Goal: Transaction & Acquisition: Purchase product/service

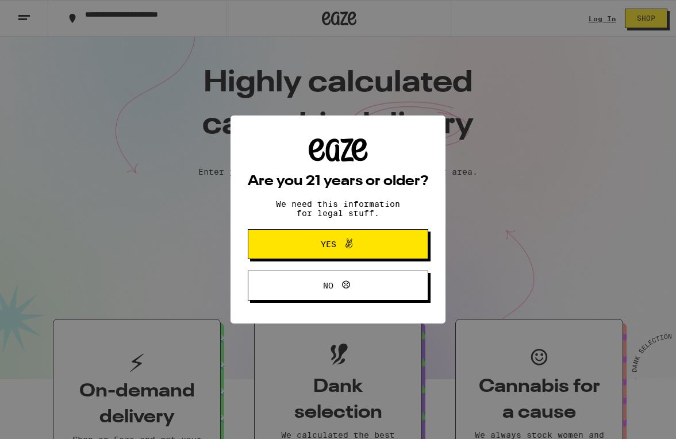
click at [353, 239] on button "Yes" at bounding box center [338, 244] width 181 height 30
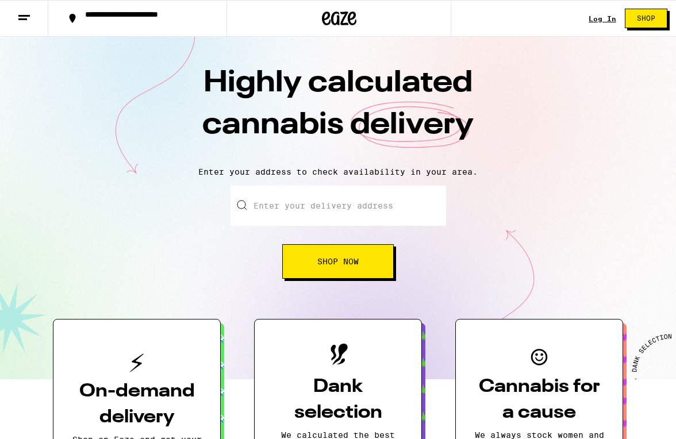
click at [601, 21] on link "Log In" at bounding box center [603, 18] width 28 height 7
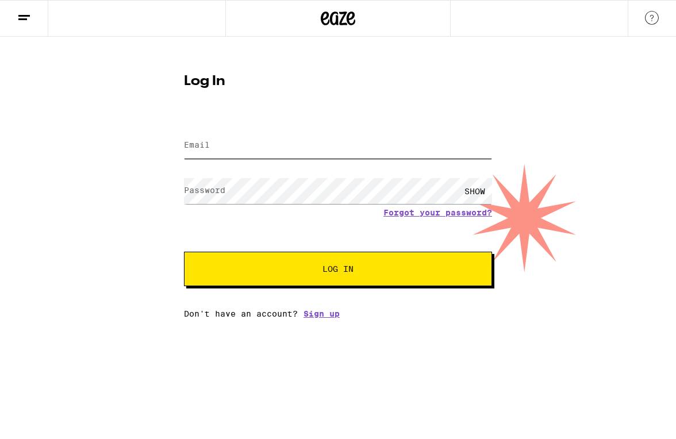
click at [267, 133] on input "Email" at bounding box center [338, 146] width 308 height 26
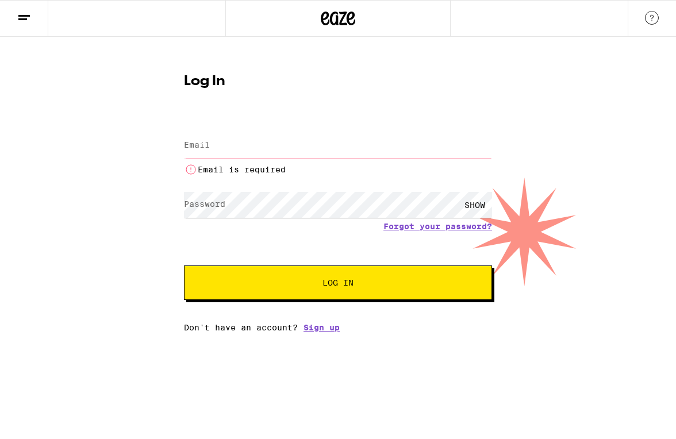
type input "[PERSON_NAME][EMAIL_ADDRESS][PERSON_NAME][DOMAIN_NAME]"
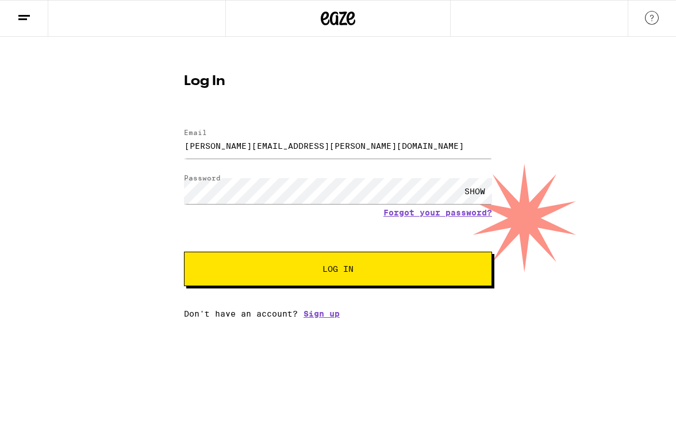
click at [294, 264] on button "Log In" at bounding box center [338, 269] width 308 height 35
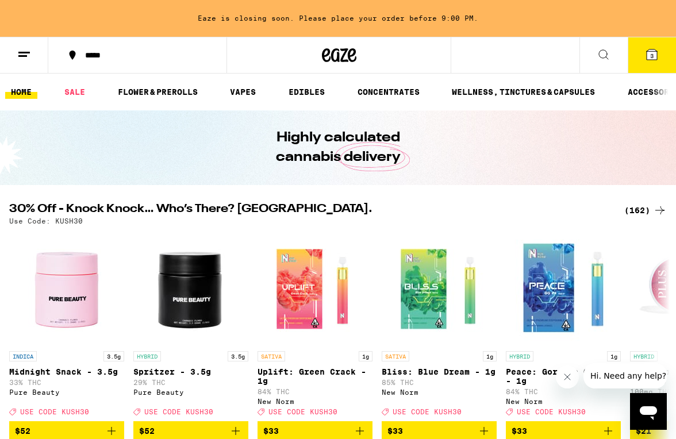
click at [660, 53] on button "3" at bounding box center [652, 55] width 48 height 36
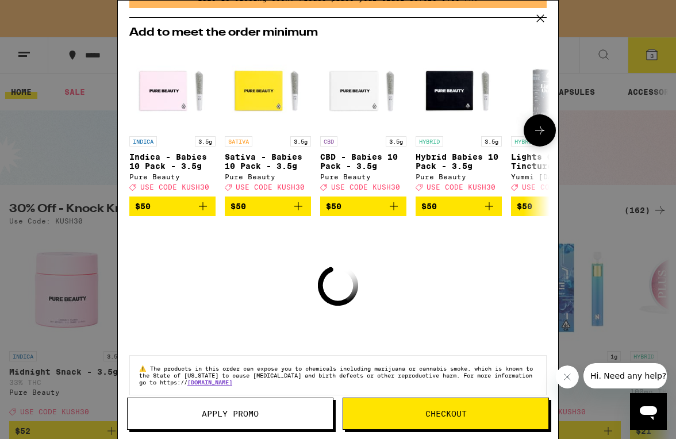
scroll to position [80, 0]
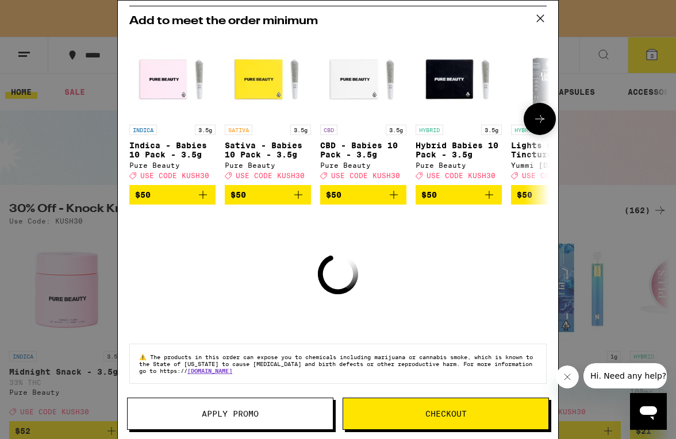
drag, startPoint x: 373, startPoint y: 109, endPoint x: 381, endPoint y: 120, distance: 14.0
click at [374, 109] on img "Open page for CBD - Babies 10 Pack - 3.5g from Pure Beauty" at bounding box center [363, 76] width 86 height 86
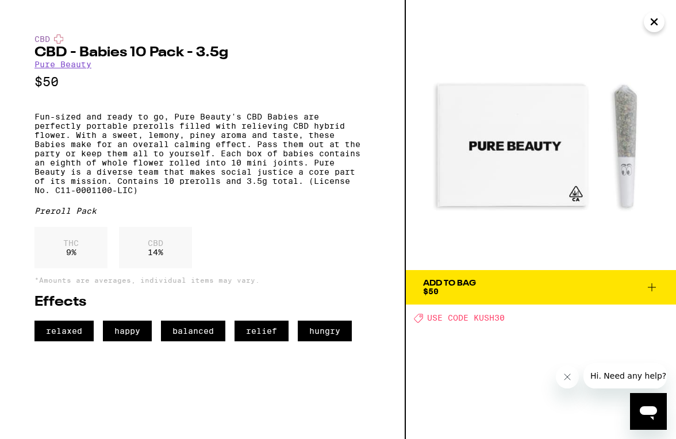
scroll to position [172, 0]
click at [645, 20] on button "Close" at bounding box center [654, 22] width 21 height 21
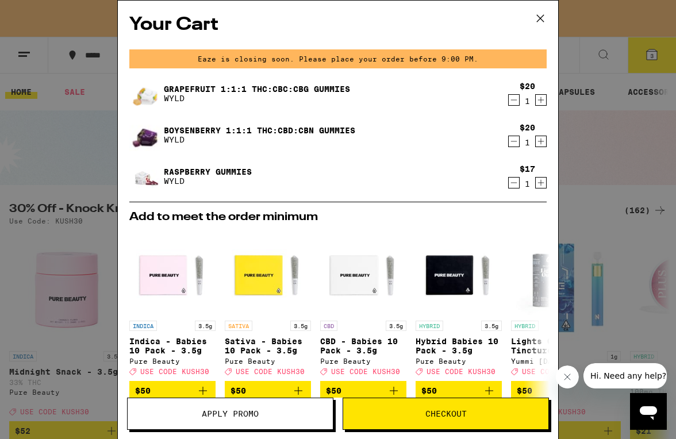
scroll to position [172, 0]
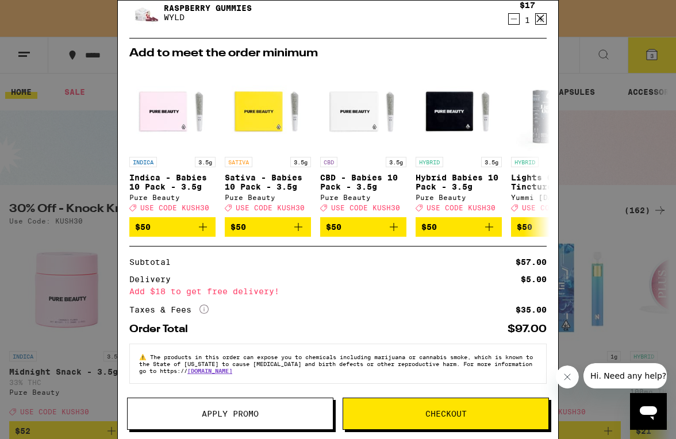
click at [541, 14] on icon at bounding box center [540, 18] width 17 height 17
